Goal: Task Accomplishment & Management: Complete application form

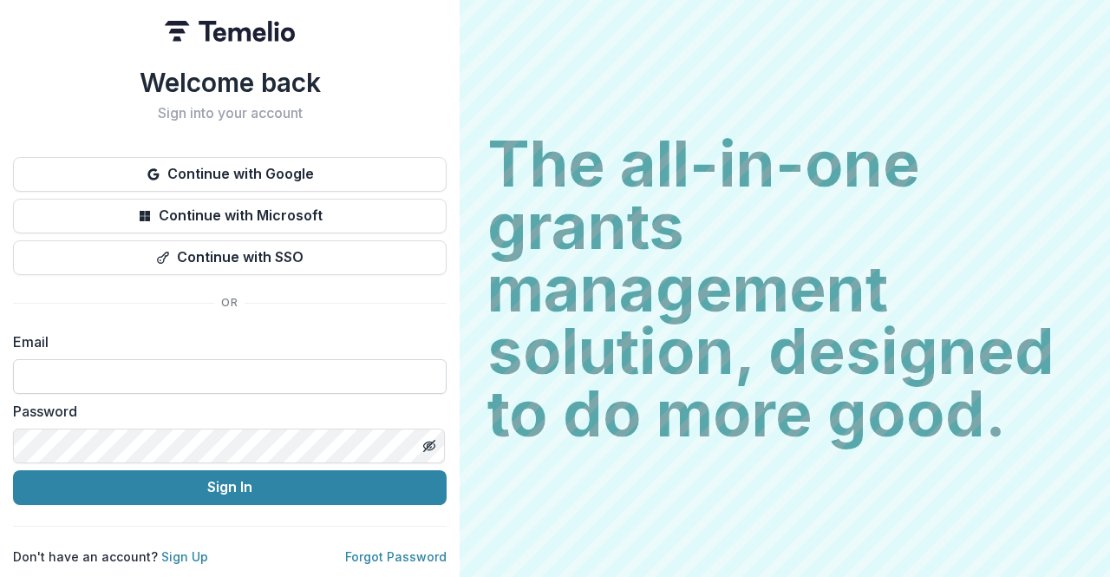
click at [187, 359] on input at bounding box center [230, 376] width 434 height 35
click at [186, 359] on input "**********" at bounding box center [230, 376] width 434 height 35
drag, startPoint x: 198, startPoint y: 381, endPoint x: 0, endPoint y: 375, distance: 197.8
click at [0, 375] on div "**********" at bounding box center [230, 288] width 460 height 577
type input "**********"
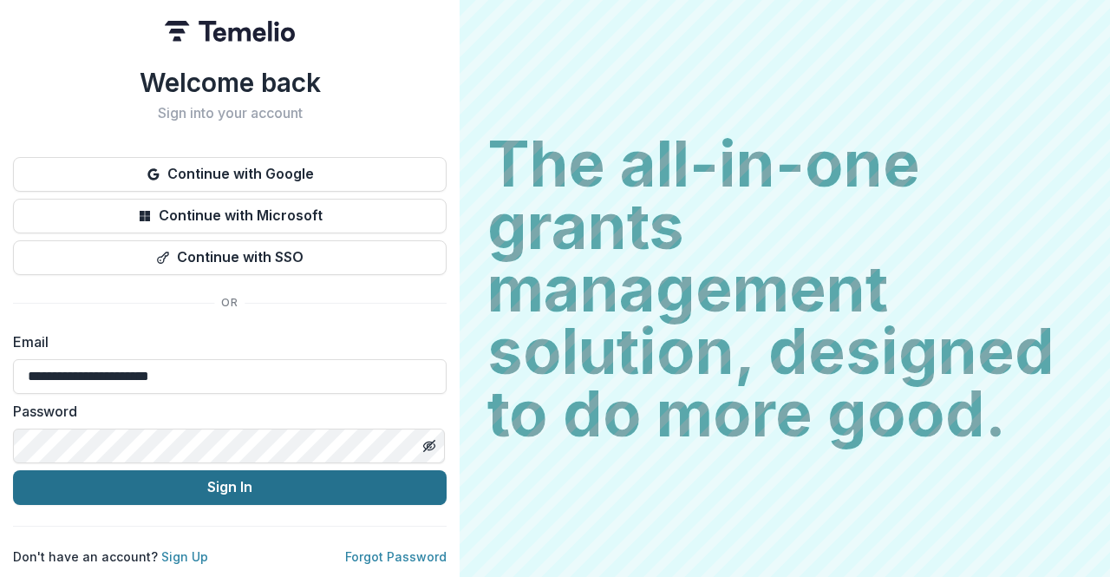
click at [151, 479] on button "Sign In" at bounding box center [230, 487] width 434 height 35
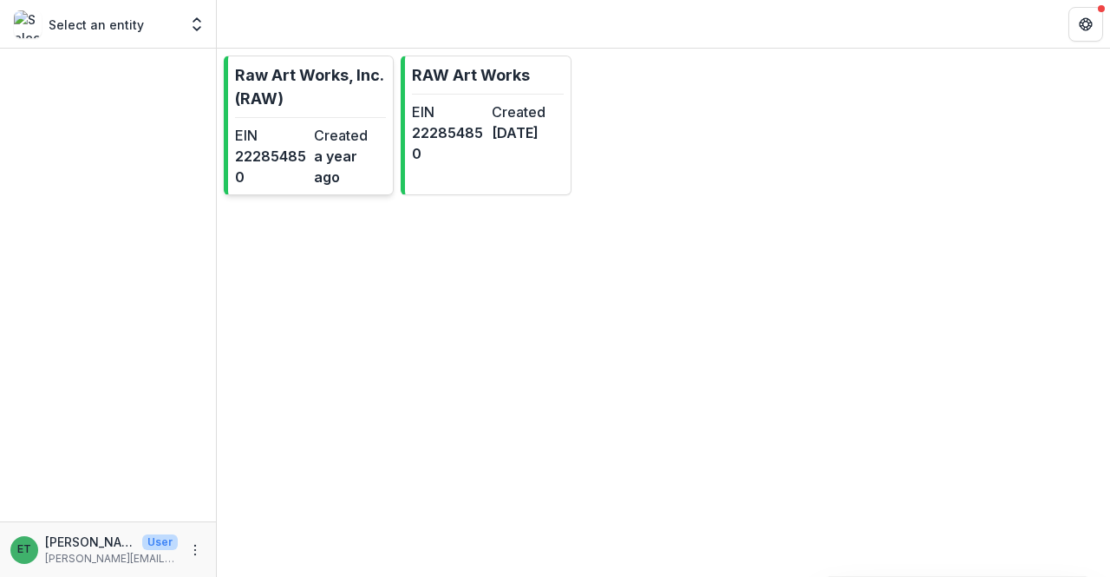
click at [320, 161] on dd "a year ago" at bounding box center [350, 167] width 72 height 42
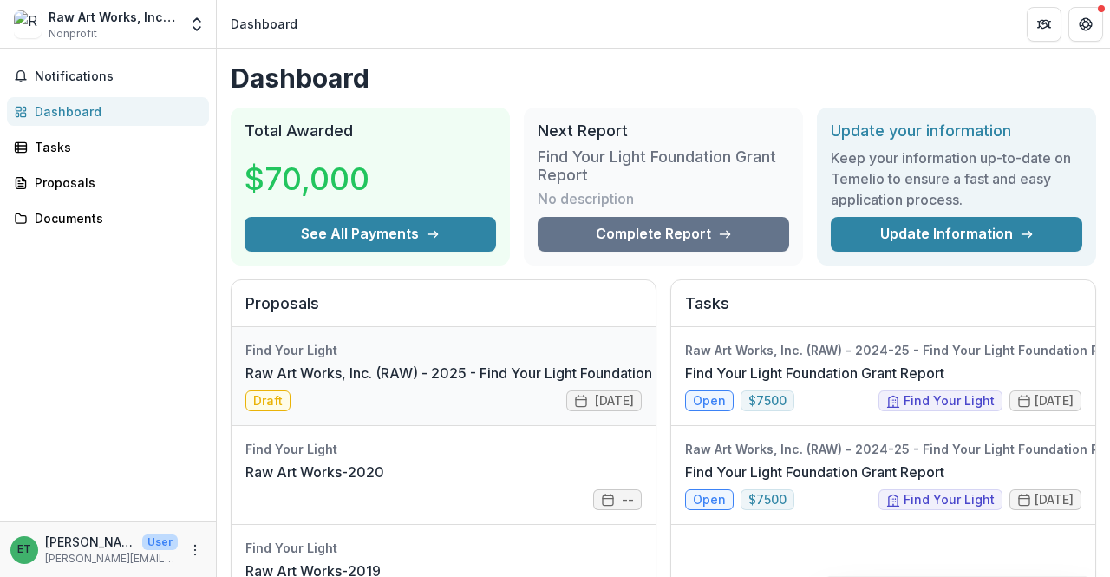
click at [453, 383] on link "Raw Art Works, Inc. (RAW) - 2025 - Find Your Light Foundation 25/26 RFP Grant A…" at bounding box center [543, 372] width 596 height 21
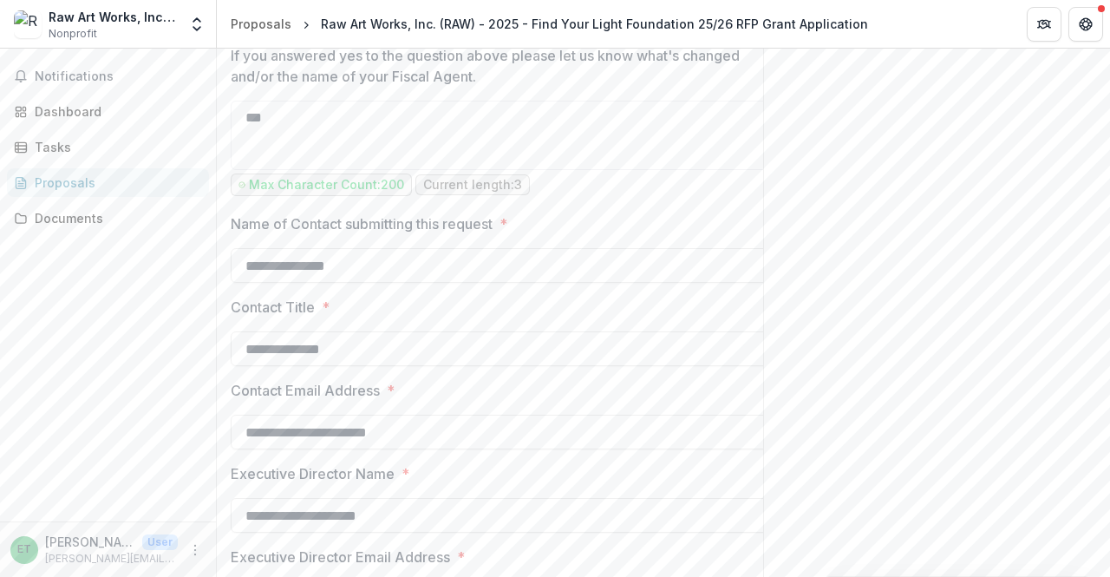
scroll to position [2433, 0]
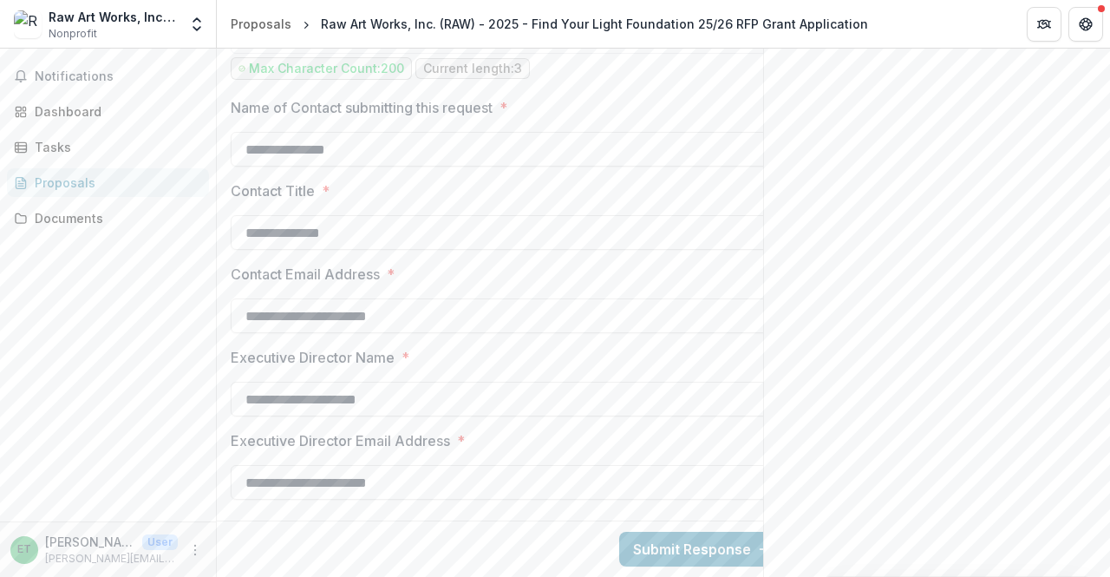
click at [112, 167] on div "Notifications Dashboard Tasks Proposals Documents" at bounding box center [108, 285] width 216 height 473
click at [107, 179] on div "Proposals" at bounding box center [115, 182] width 160 height 18
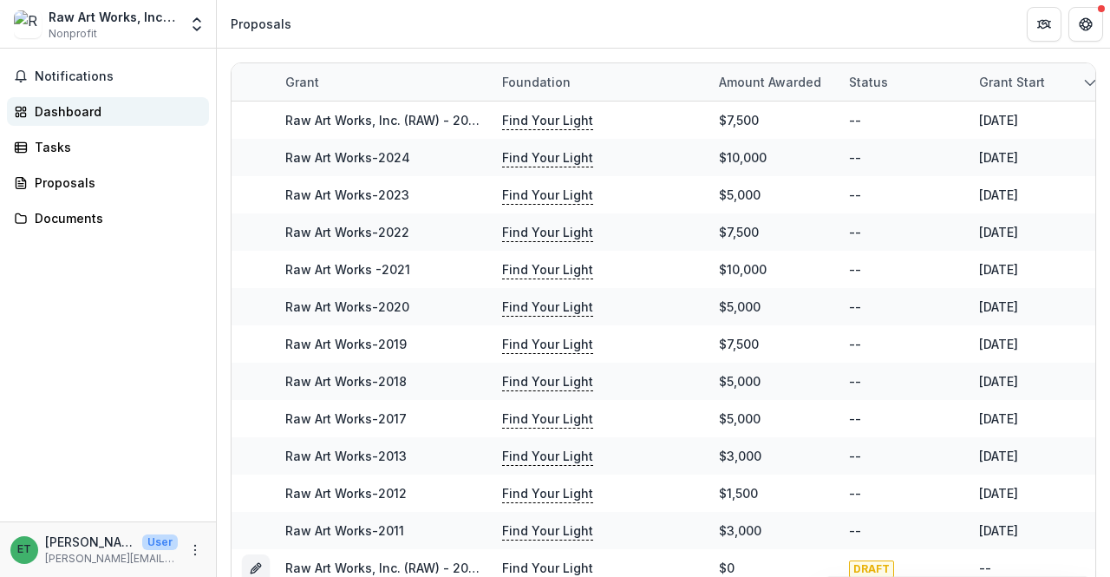
click at [83, 100] on link "Dashboard" at bounding box center [108, 111] width 202 height 29
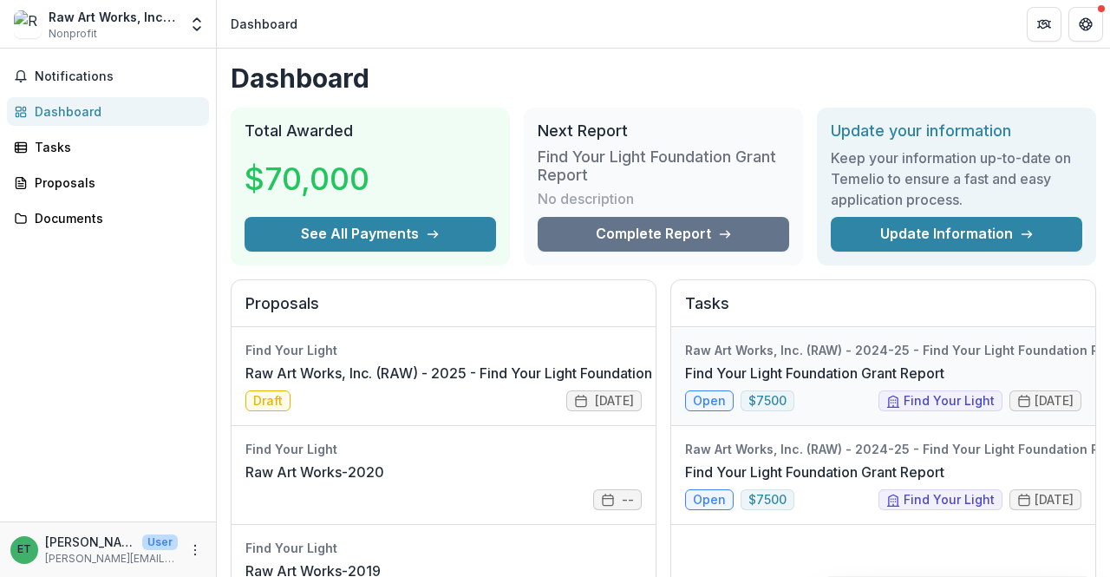
click at [829, 383] on link "Find Your Light Foundation Grant Report" at bounding box center [814, 372] width 259 height 21
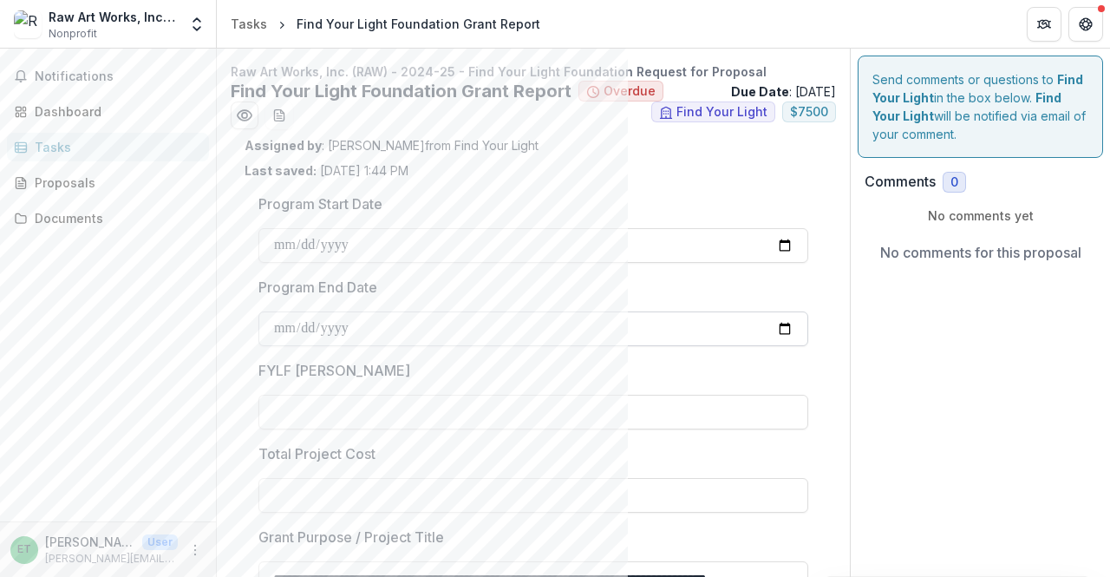
type input "******"
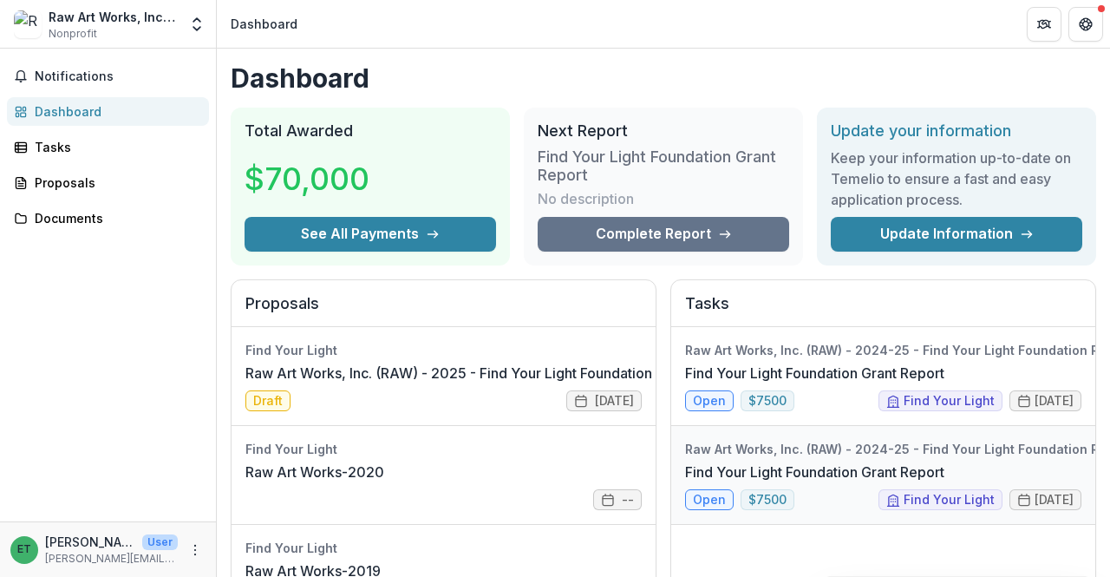
click at [817, 482] on link "Find Your Light Foundation Grant Report" at bounding box center [814, 471] width 259 height 21
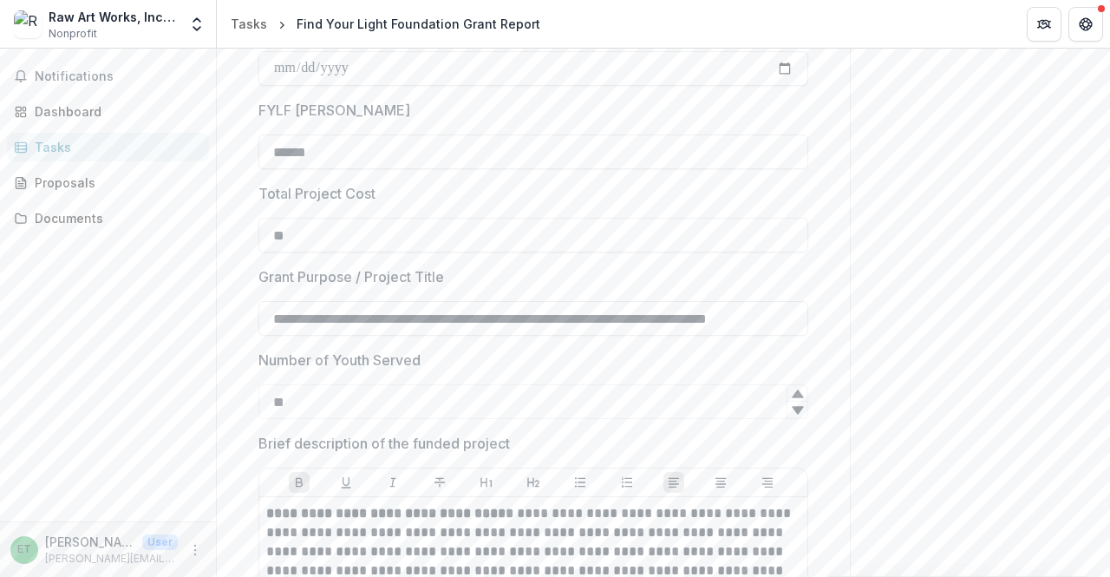
scroll to position [347, 0]
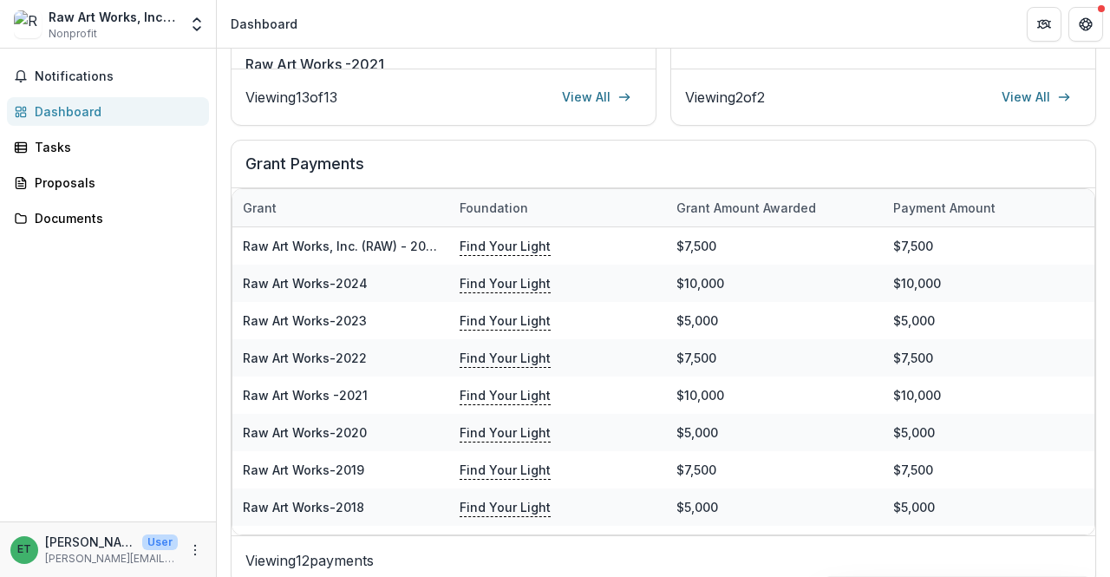
scroll to position [607, 0]
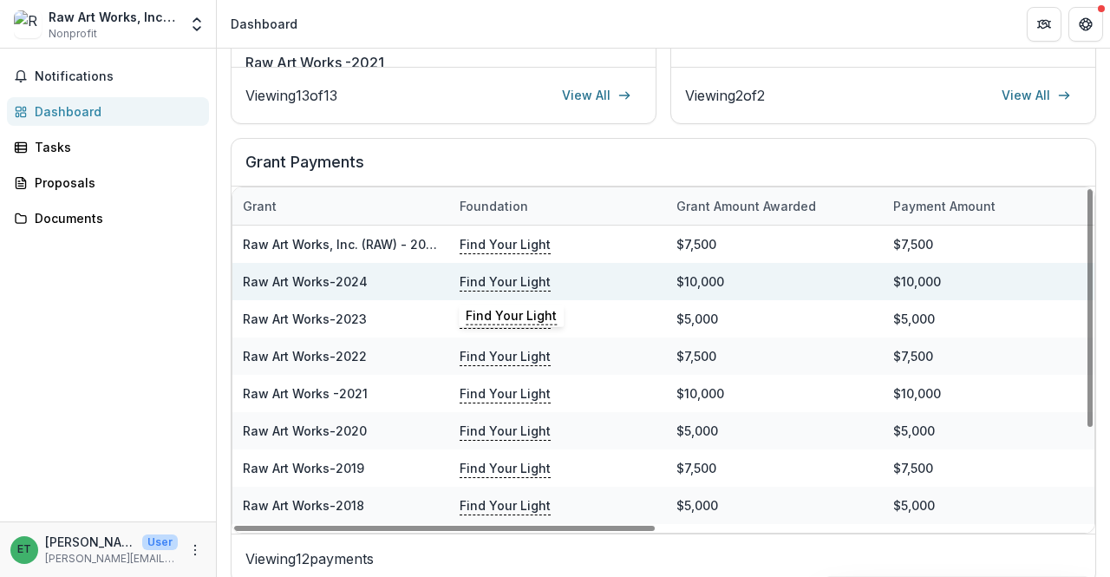
click at [498, 282] on p "Find Your Light" at bounding box center [505, 280] width 91 height 19
click at [250, 274] on link "Raw Art Works-2024" at bounding box center [305, 281] width 125 height 15
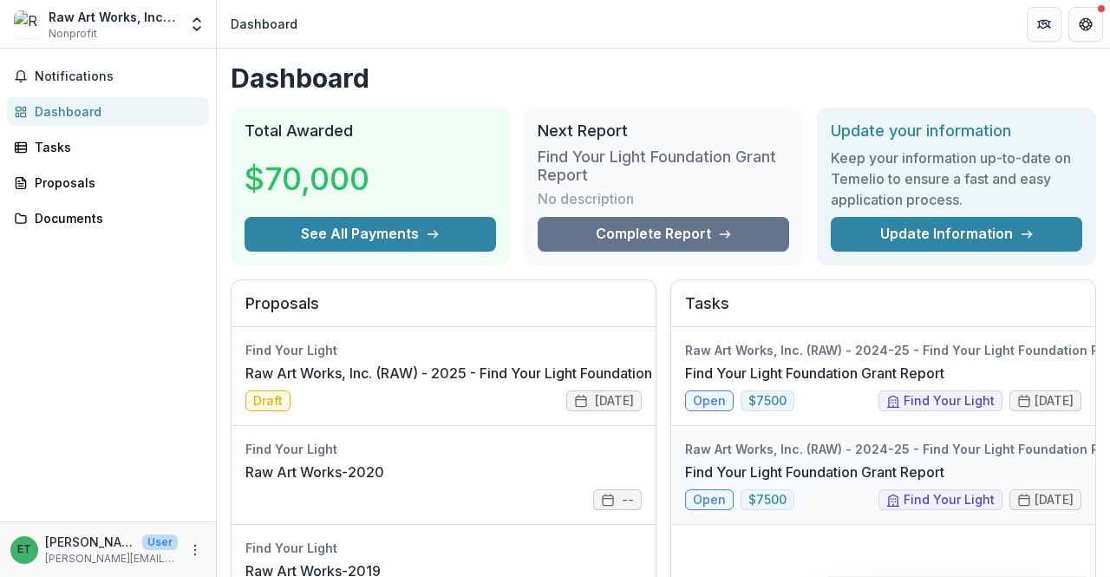
click at [819, 473] on link "Find Your Light Foundation Grant Report" at bounding box center [814, 471] width 259 height 21
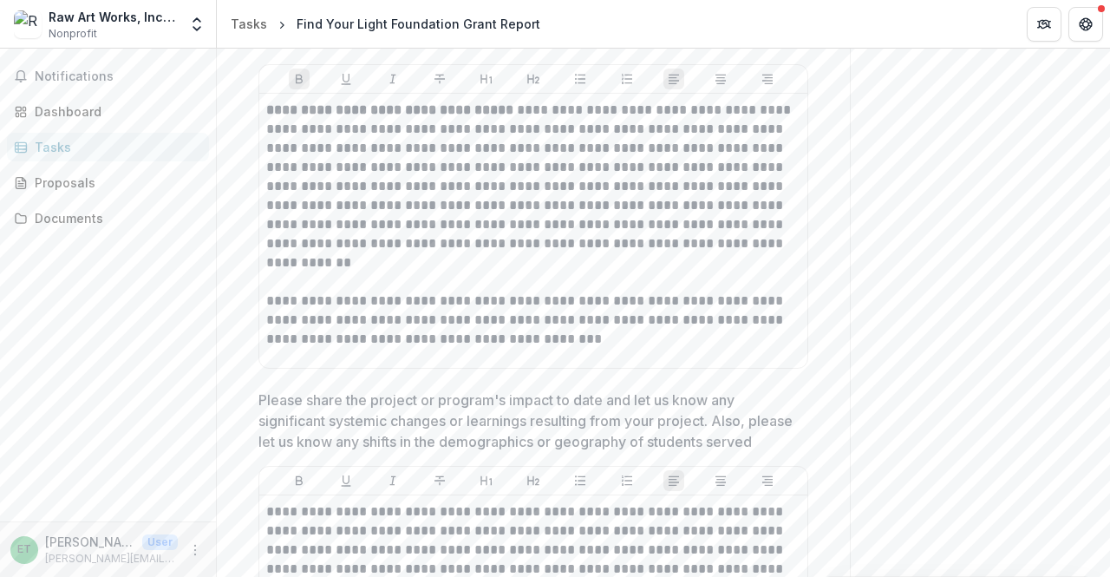
scroll to position [574, 0]
